Goal: Information Seeking & Learning: Learn about a topic

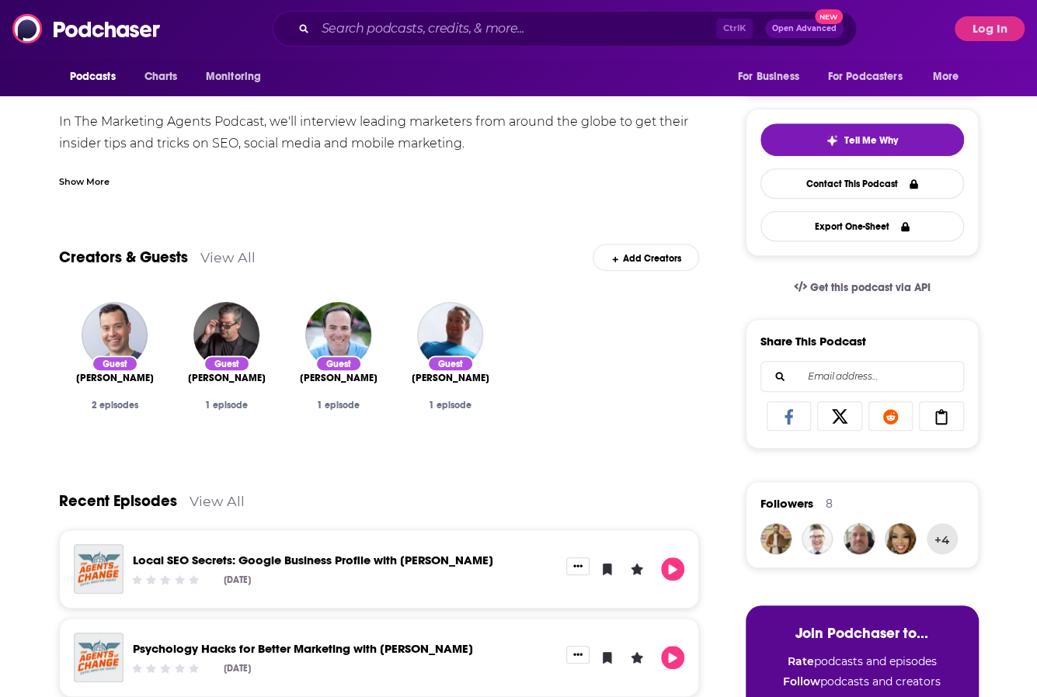
scroll to position [388, 0]
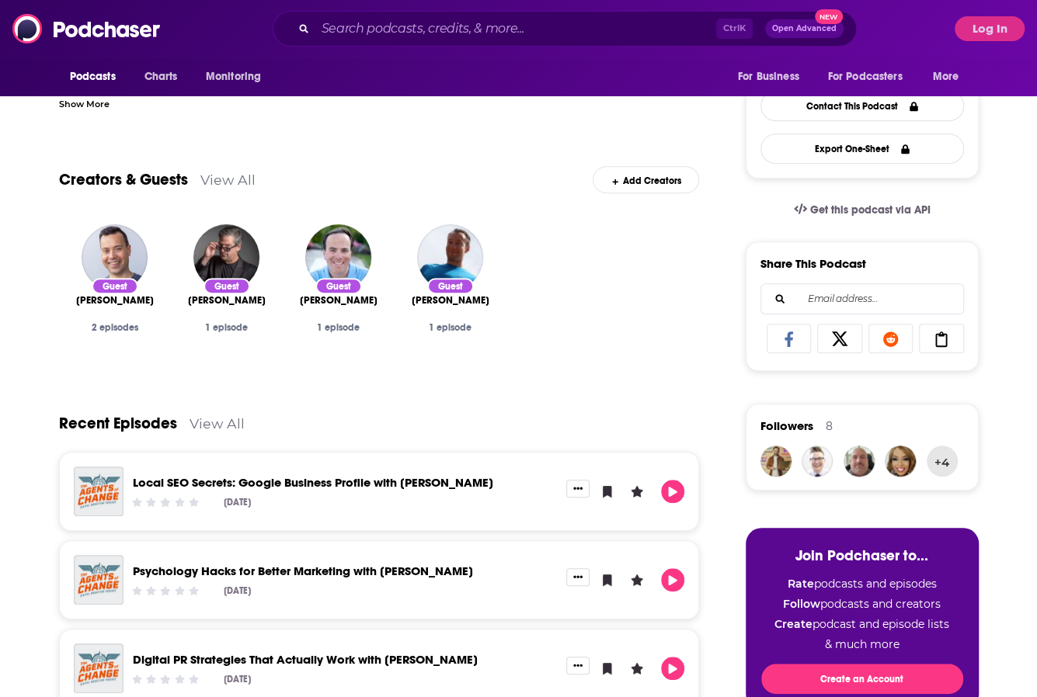
click at [381, 483] on link "Local SEO Secrets: Google Business Profile with [PERSON_NAME]" at bounding box center [313, 482] width 360 height 15
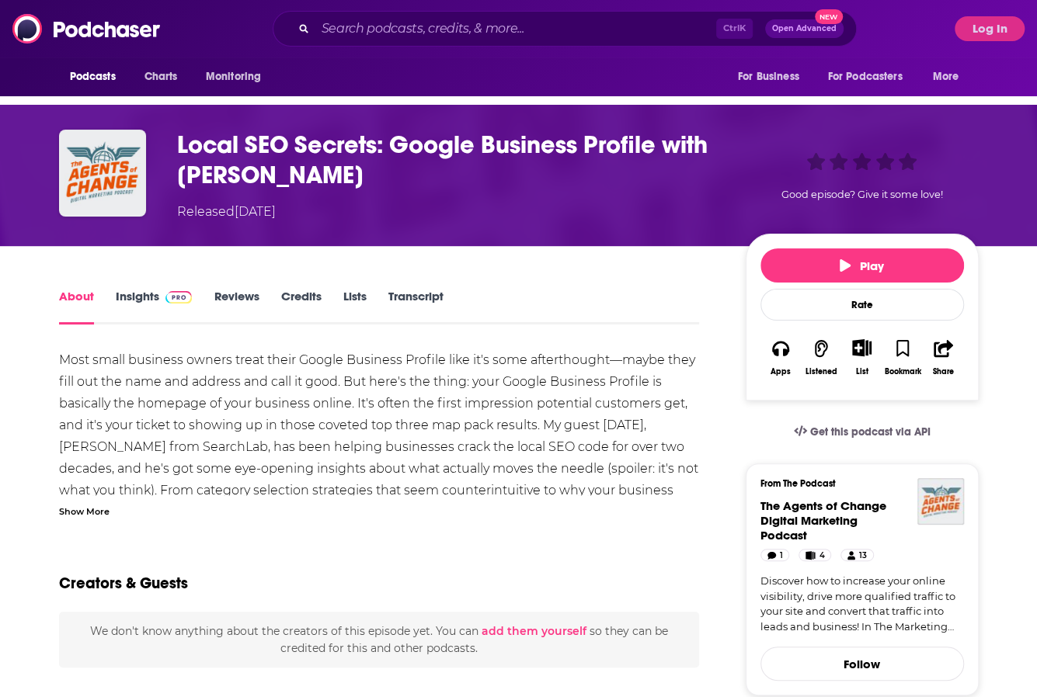
scroll to position [78, 0]
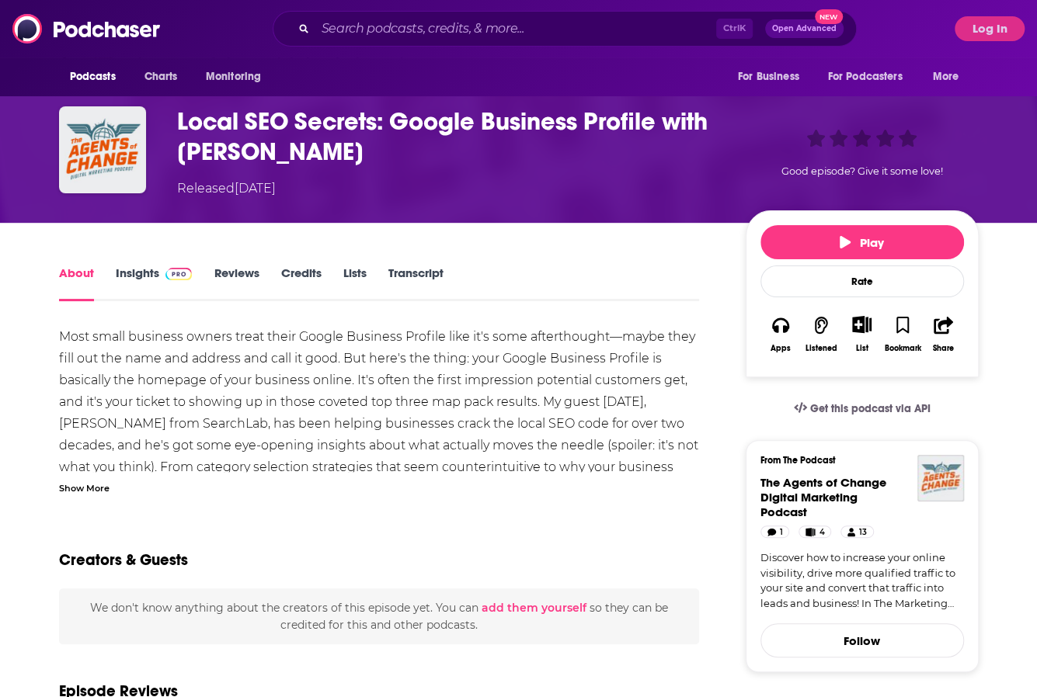
click at [307, 271] on link "Credits" at bounding box center [300, 284] width 40 height 36
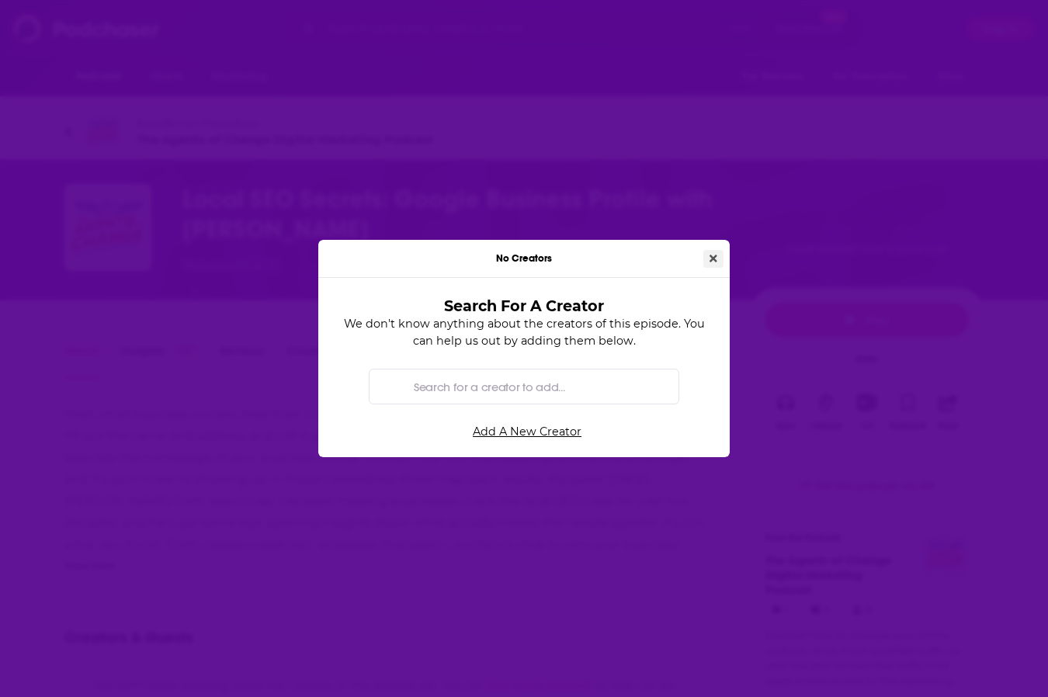
click at [714, 260] on icon "Close" at bounding box center [714, 259] width 8 height 8
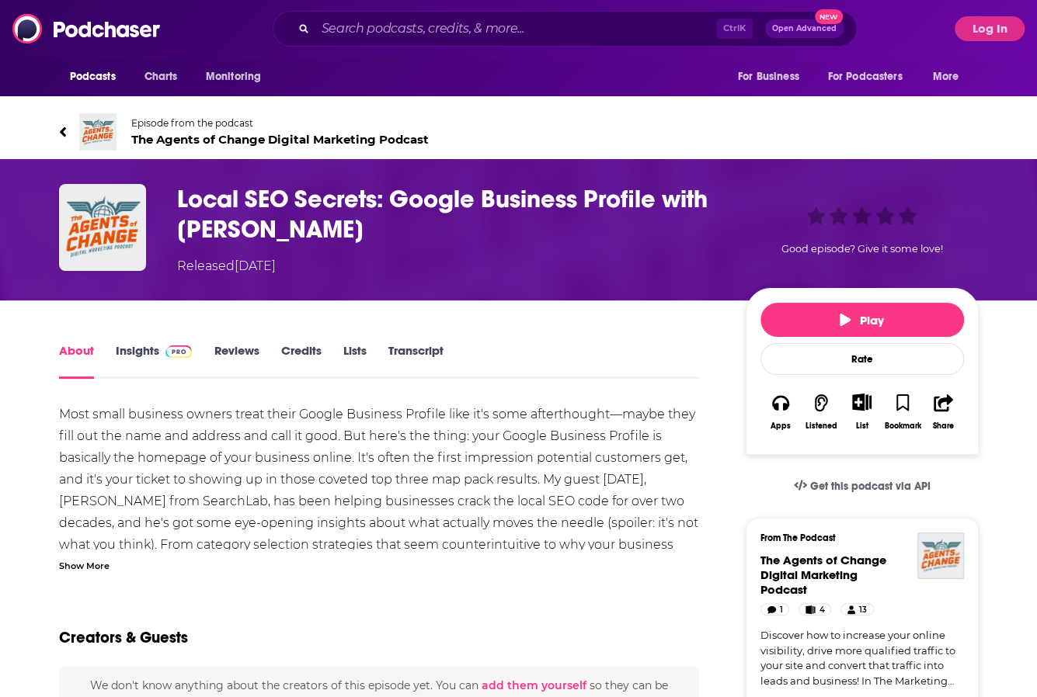
click at [423, 351] on link "Transcript" at bounding box center [414, 361] width 55 height 36
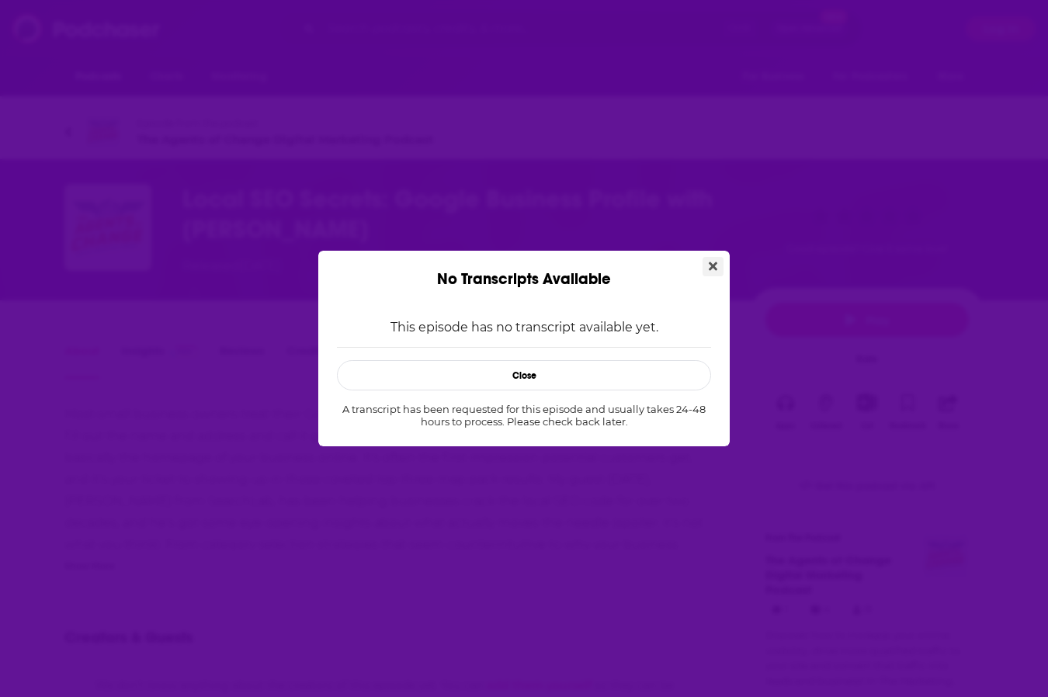
click at [713, 262] on icon "Close" at bounding box center [713, 266] width 9 height 12
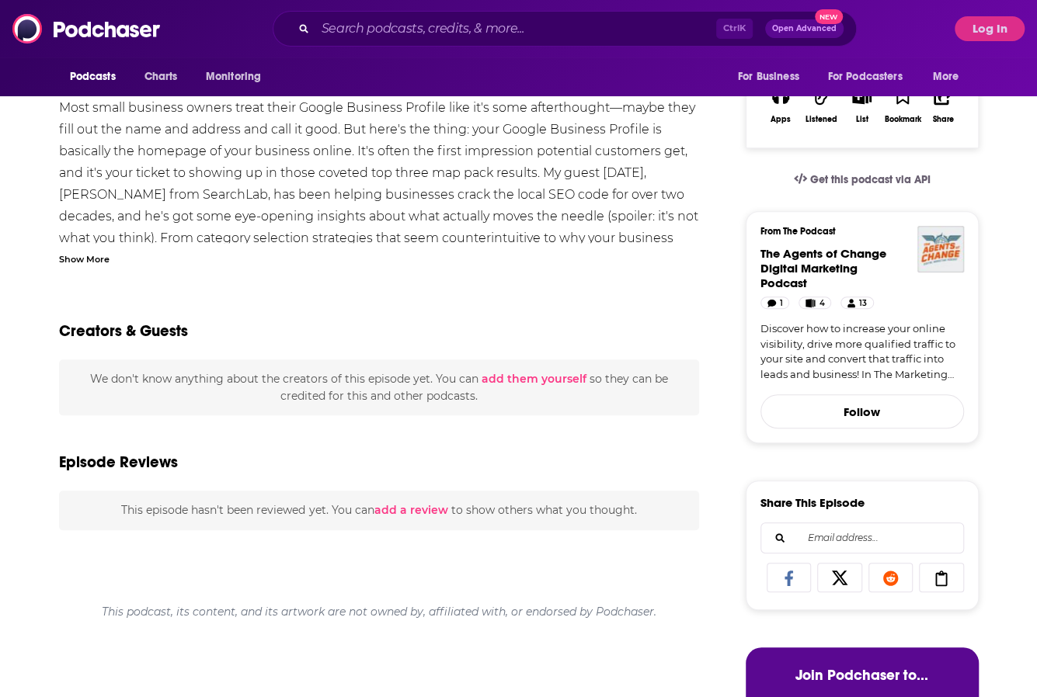
scroll to position [311, 0]
